Goal: Task Accomplishment & Management: Manage account settings

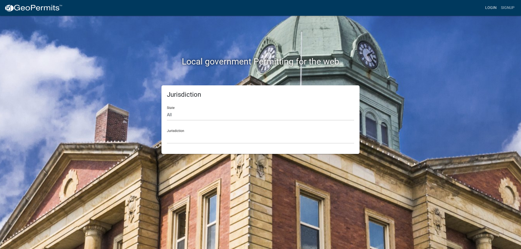
click at [487, 6] on link "Login" at bounding box center [491, 8] width 16 height 10
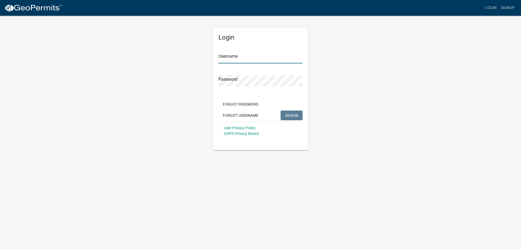
type input "[PERSON_NAME][EMAIL_ADDRESS][PERSON_NAME][DOMAIN_NAME]"
click at [293, 117] on span "SIGN IN" at bounding box center [291, 115] width 13 height 4
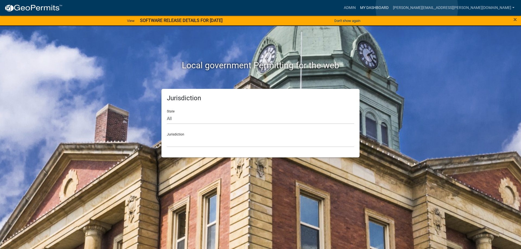
click at [391, 8] on link "My Dashboard" at bounding box center [374, 8] width 33 height 10
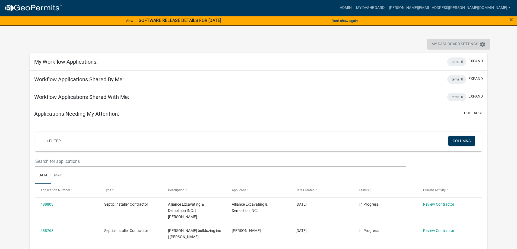
click at [482, 46] on icon "settings" at bounding box center [482, 44] width 7 height 7
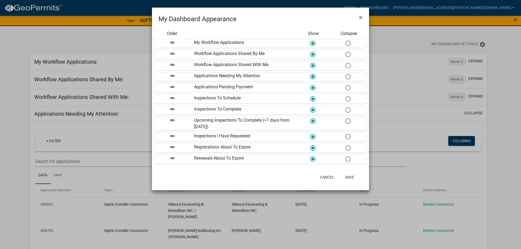
click at [172, 43] on icon "drag_handle" at bounding box center [172, 42] width 7 height 7
click at [325, 176] on button "Cancel" at bounding box center [327, 178] width 23 height 10
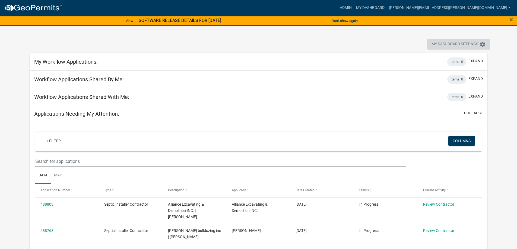
click at [447, 47] on span "My Dashboard Settings" at bounding box center [455, 44] width 47 height 7
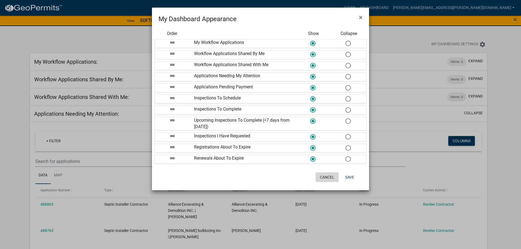
click at [327, 180] on button "Cancel" at bounding box center [327, 178] width 23 height 10
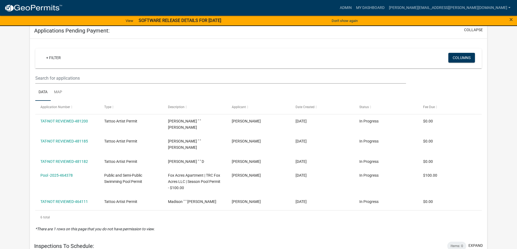
scroll to position [543, 0]
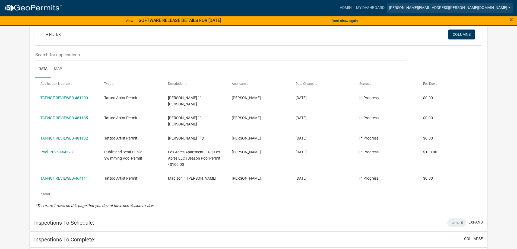
click at [489, 7] on link "[PERSON_NAME][EMAIL_ADDRESS][PERSON_NAME][DOMAIN_NAME]" at bounding box center [450, 8] width 126 height 10
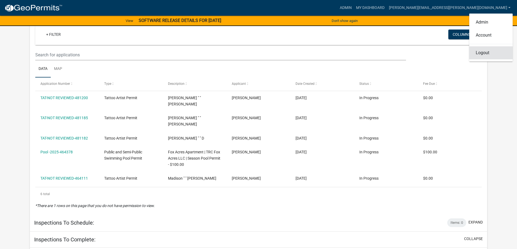
click at [482, 55] on link "Logout" at bounding box center [490, 52] width 43 height 13
